Goal: Obtain resource: Obtain resource

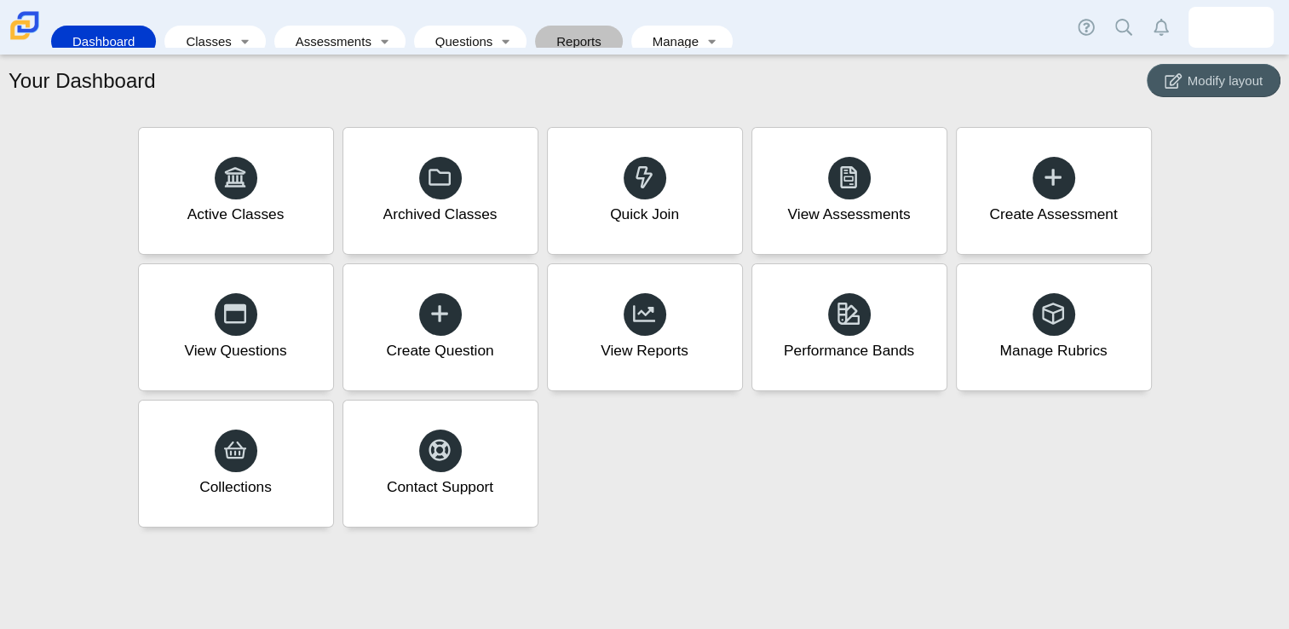
click at [566, 26] on link "Reports" at bounding box center [578, 42] width 71 height 32
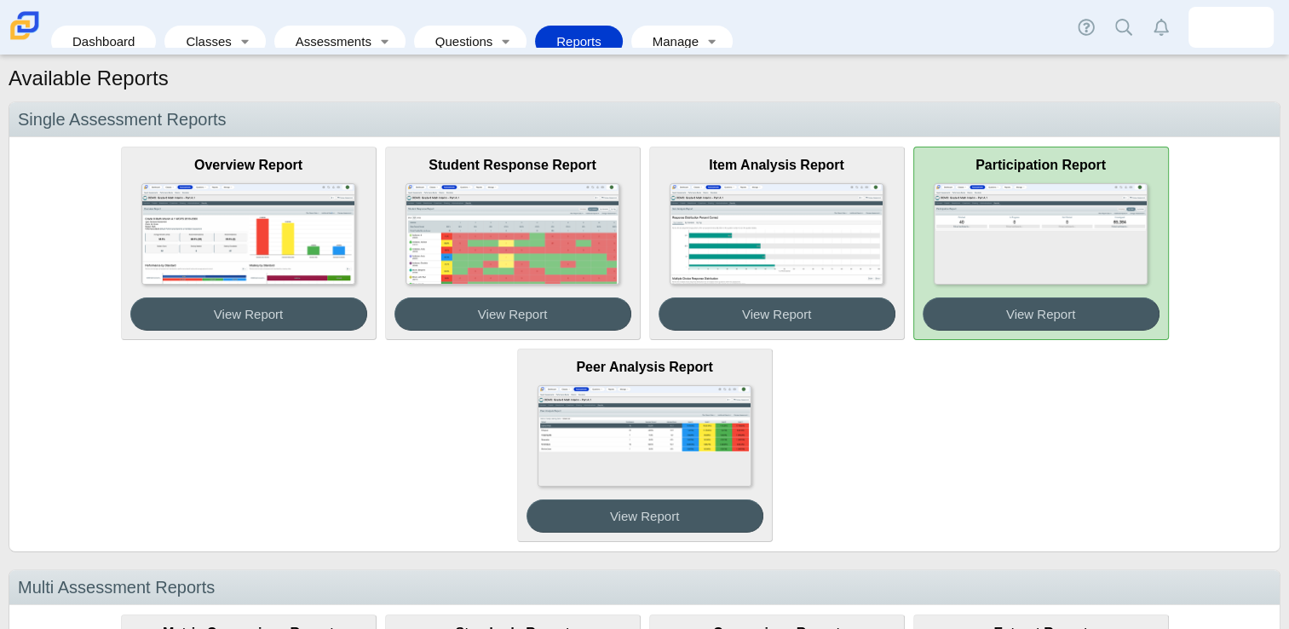
click at [1002, 330] on link "Participation Report View Report" at bounding box center [1041, 243] width 256 height 193
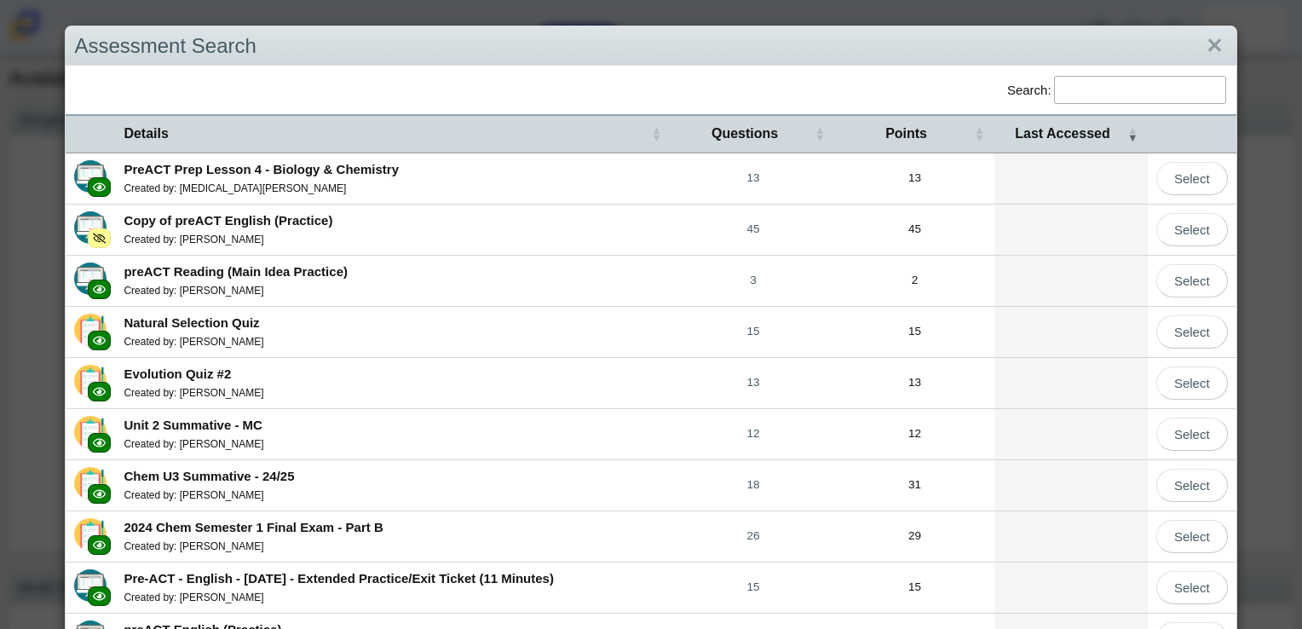
click at [1099, 97] on input "Search:" at bounding box center [1140, 90] width 172 height 28
type input "e"
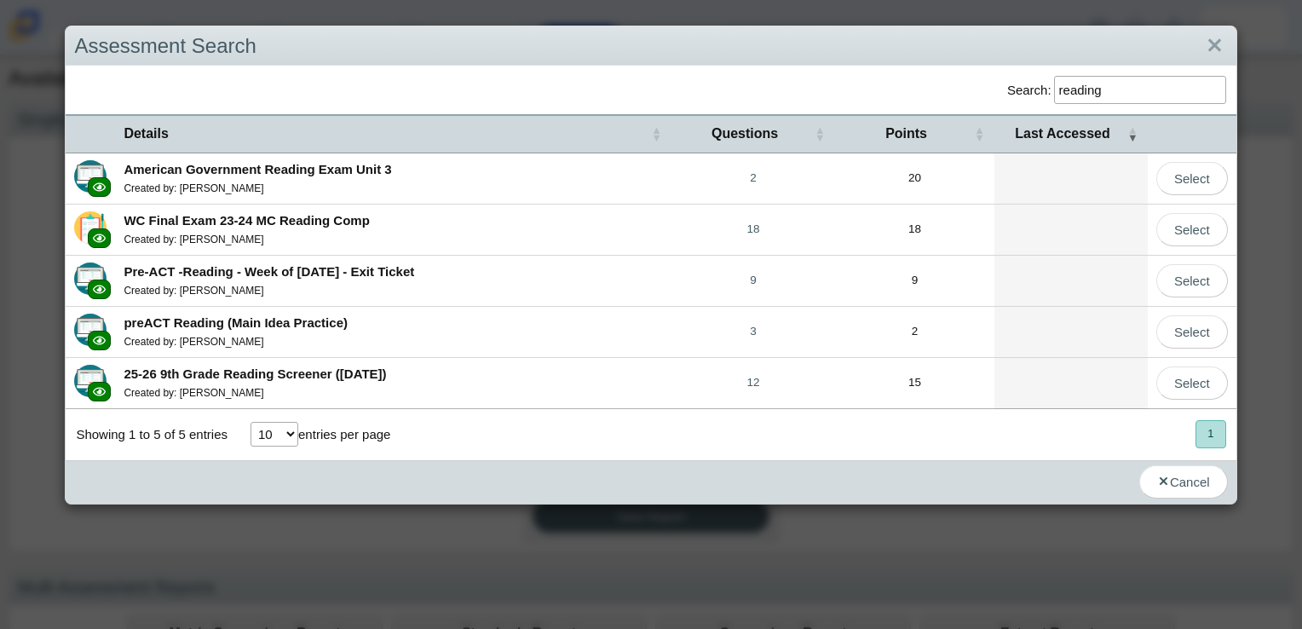
type input "reading"
click at [261, 373] on b "25-26 9th Grade Reading Screener (August 2025)" at bounding box center [255, 373] width 262 height 14
click at [1172, 384] on link "Select" at bounding box center [1192, 382] width 72 height 33
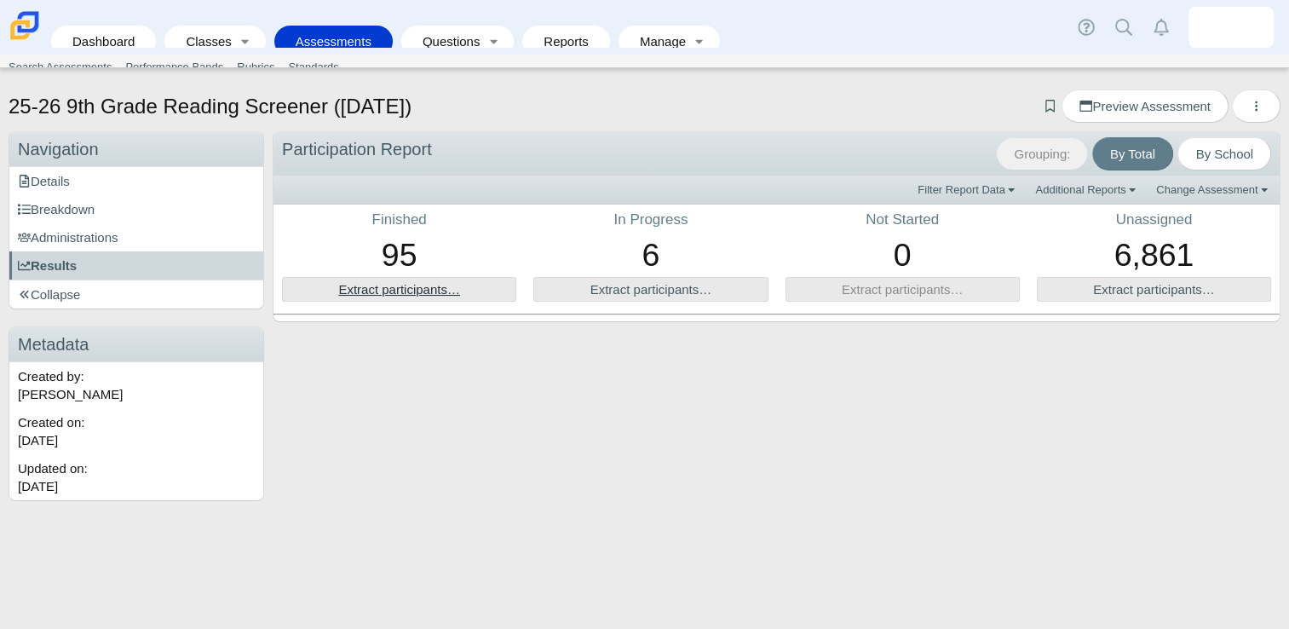
click at [356, 294] on link "Extract participants…" at bounding box center [399, 289] width 122 height 14
